Goal: Book appointment/travel/reservation

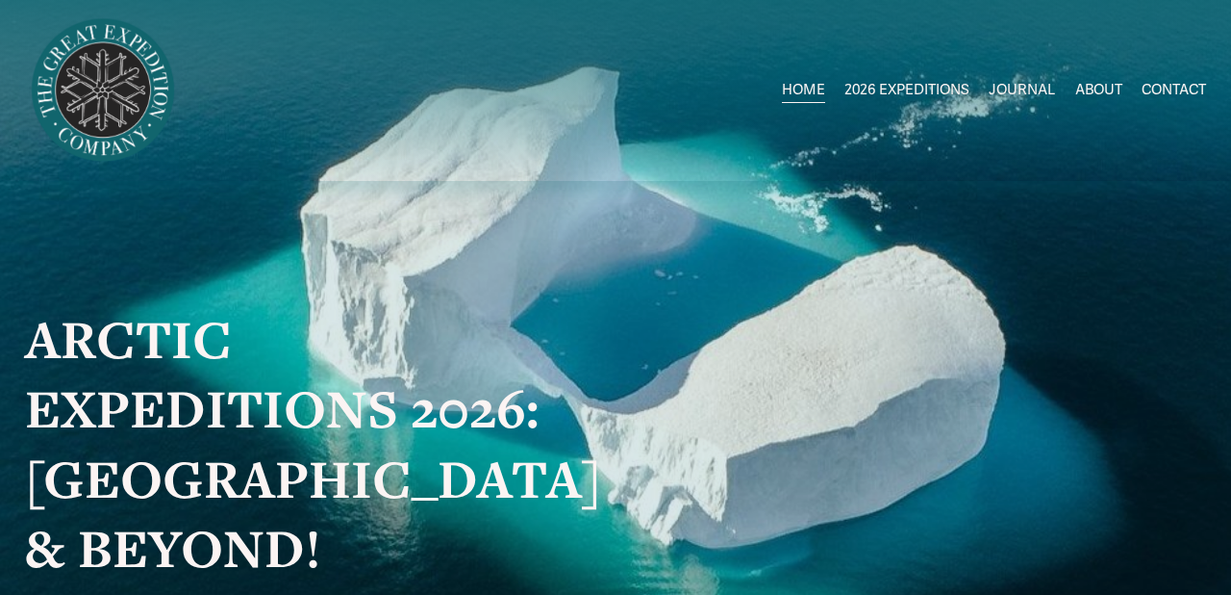
click at [0, 0] on span "Greenland AUG-SEPT" at bounding box center [0, 0] width 0 height 0
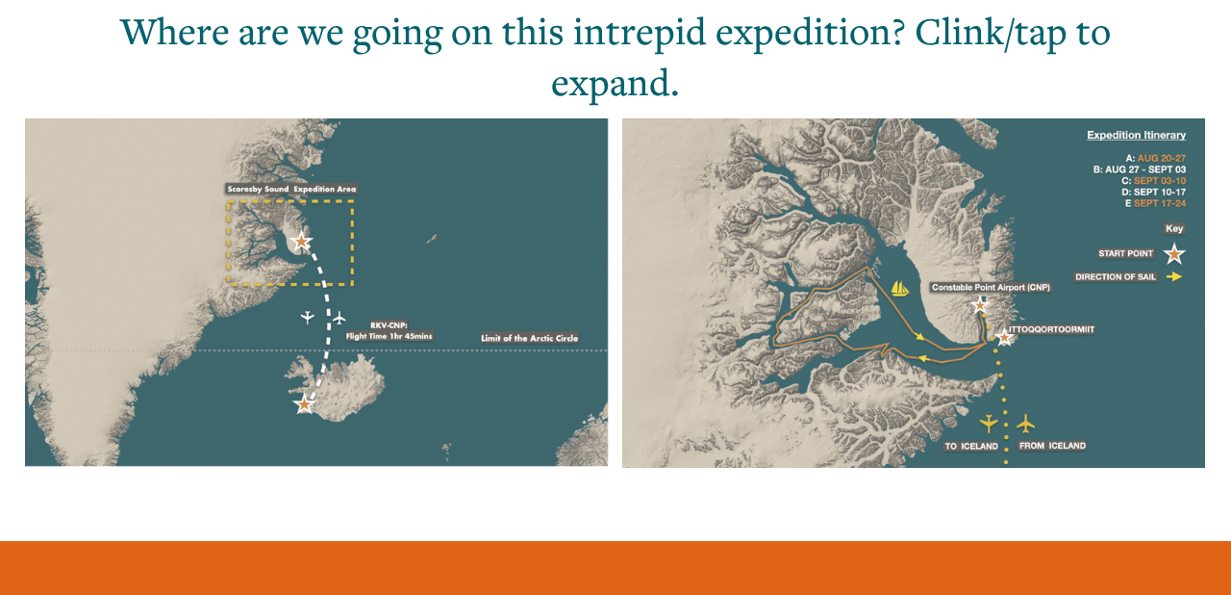
scroll to position [1561, 0]
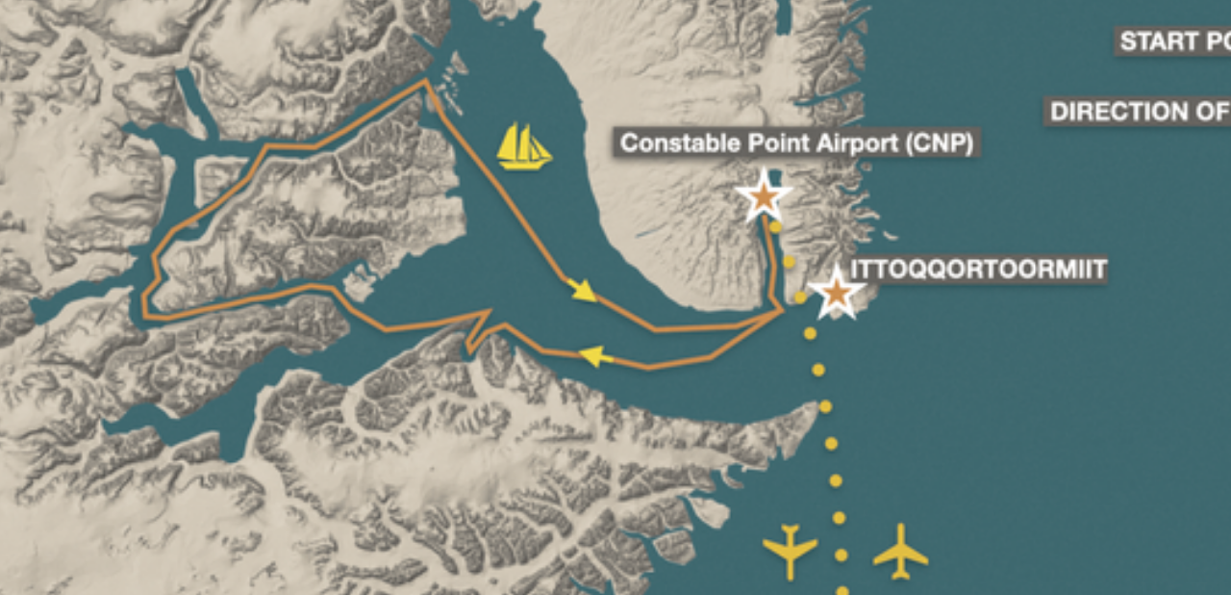
click at [1060, 352] on div at bounding box center [913, 288] width 583 height 349
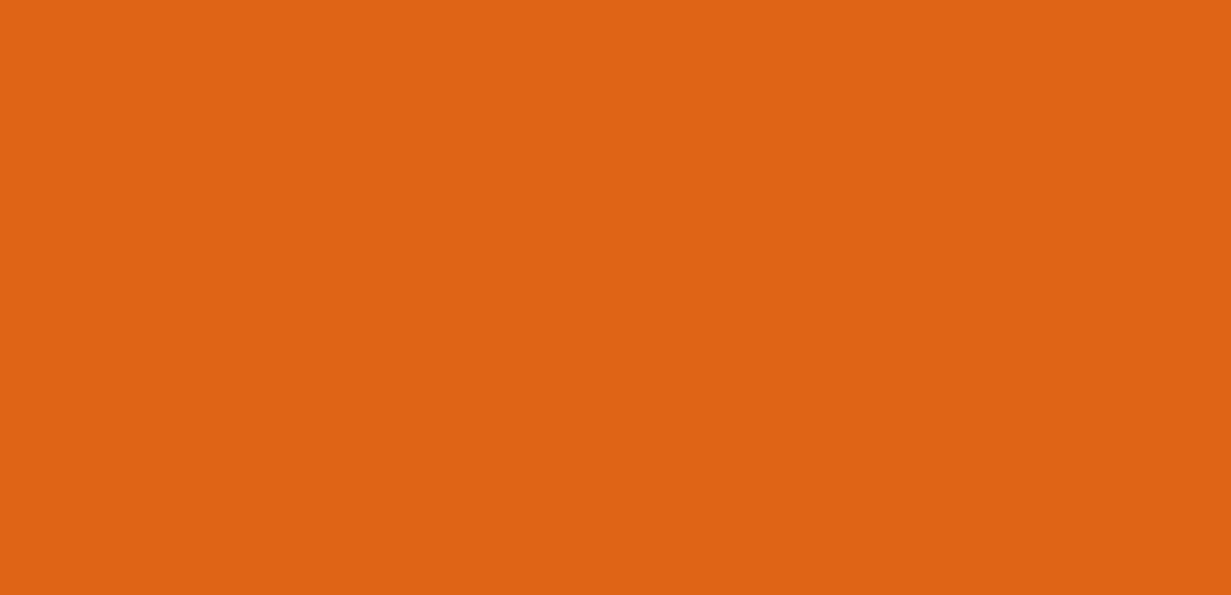
scroll to position [2193, 0]
